Goal: Task Accomplishment & Management: Understand process/instructions

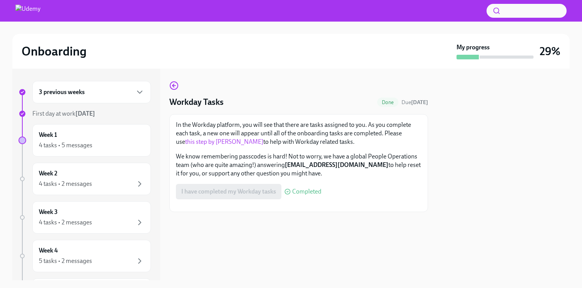
click at [303, 84] on div "Workday Tasks Done Due [DATE] In the Workday platform, you will see that there …" at bounding box center [298, 146] width 259 height 131
click at [87, 143] on div "4 tasks • 5 messages" at bounding box center [66, 145] width 54 height 8
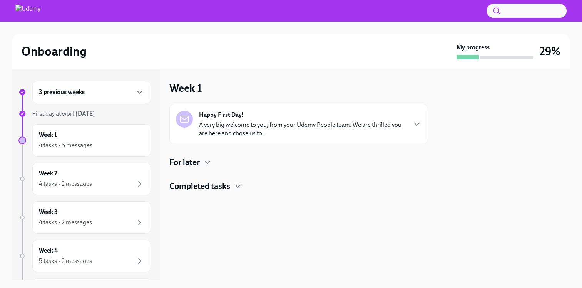
click at [229, 186] on h4 "Completed tasks" at bounding box center [199, 186] width 61 height 12
click at [125, 90] on div "3 previous weeks" at bounding box center [91, 91] width 105 height 9
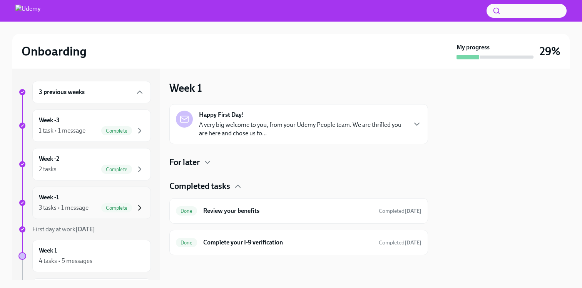
click at [141, 205] on icon "button" at bounding box center [139, 207] width 9 height 9
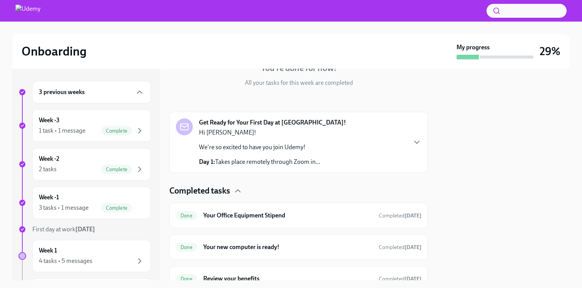
scroll to position [120, 0]
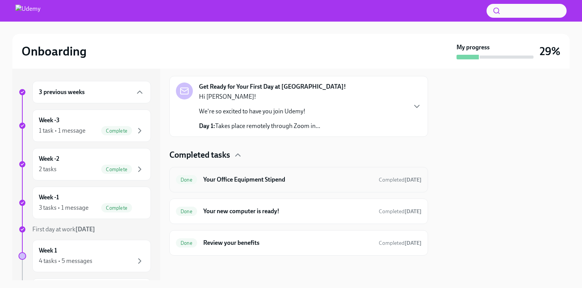
click at [285, 183] on h6 "Your Office Equipment Stipend" at bounding box center [287, 179] width 169 height 8
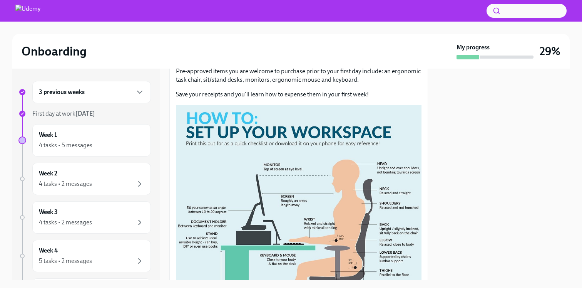
scroll to position [89, 0]
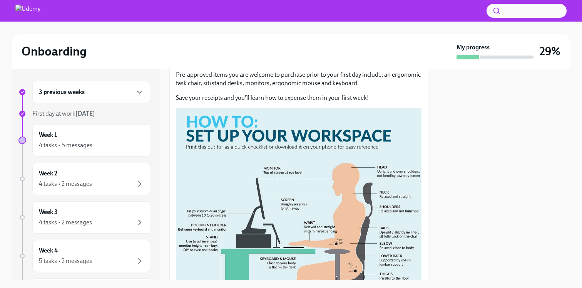
click at [121, 87] on div "3 previous weeks" at bounding box center [91, 92] width 119 height 22
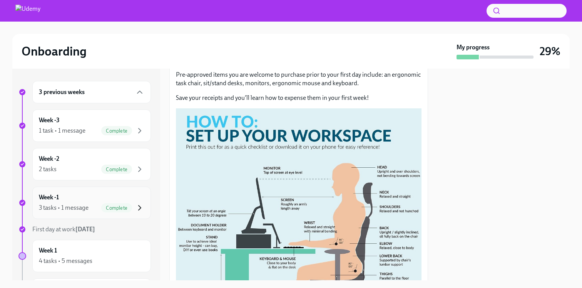
click at [140, 207] on icon "button" at bounding box center [140, 207] width 2 height 5
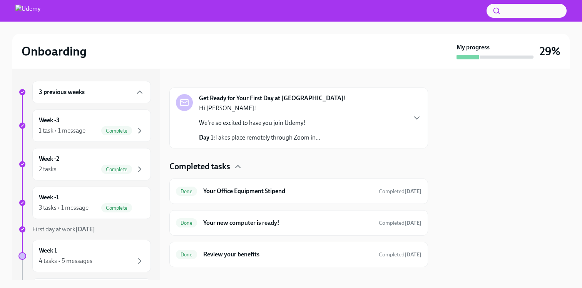
scroll to position [120, 0]
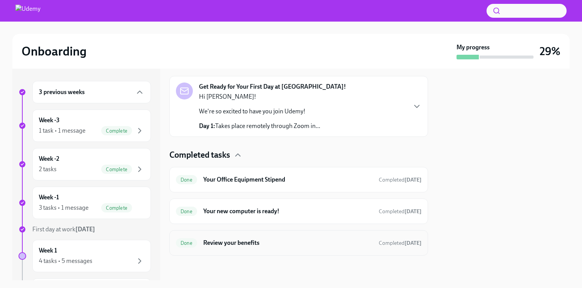
click at [266, 248] on div "Done Review your benefits Completed [DATE]" at bounding box center [299, 242] width 246 height 12
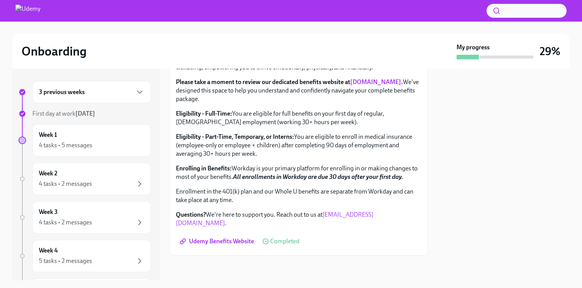
scroll to position [286, 0]
click at [230, 243] on span "Udemy Benefits Website" at bounding box center [217, 241] width 73 height 8
